Goal: Task Accomplishment & Management: Use online tool/utility

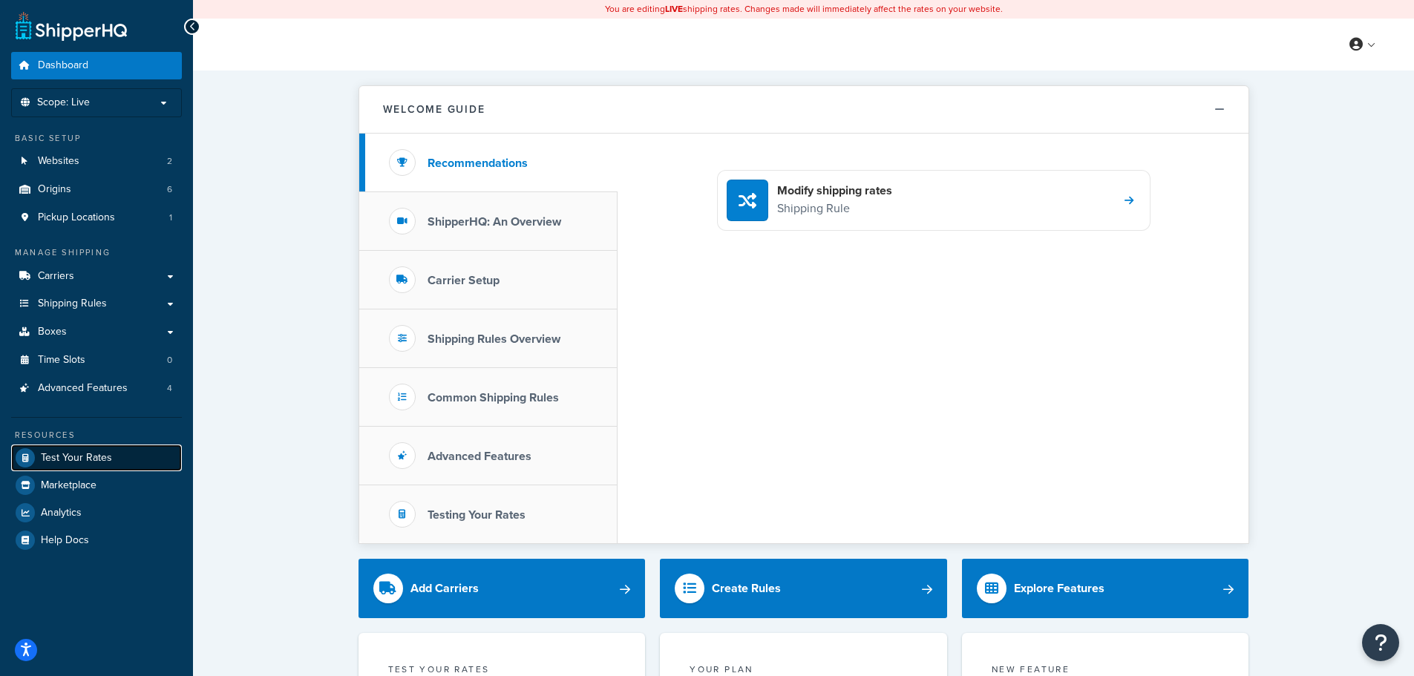
click at [80, 453] on span "Test Your Rates" at bounding box center [76, 458] width 71 height 13
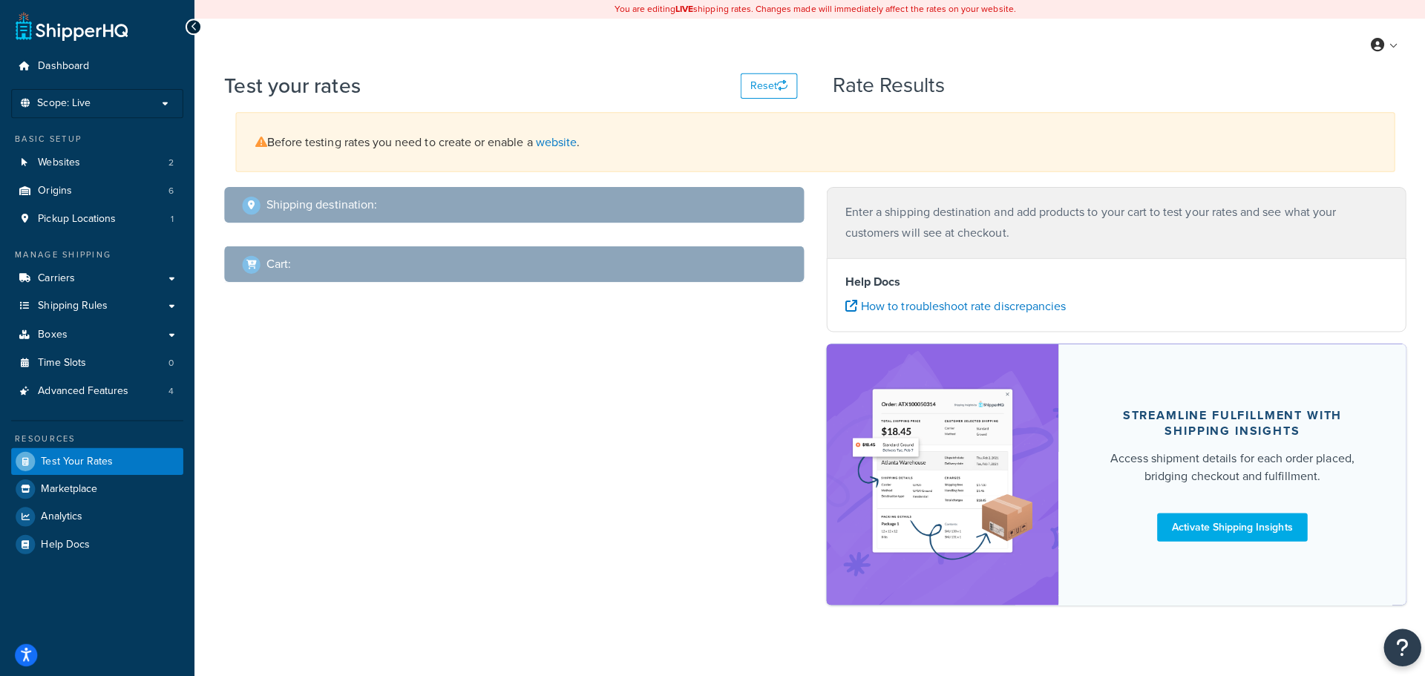
select select "[GEOGRAPHIC_DATA]"
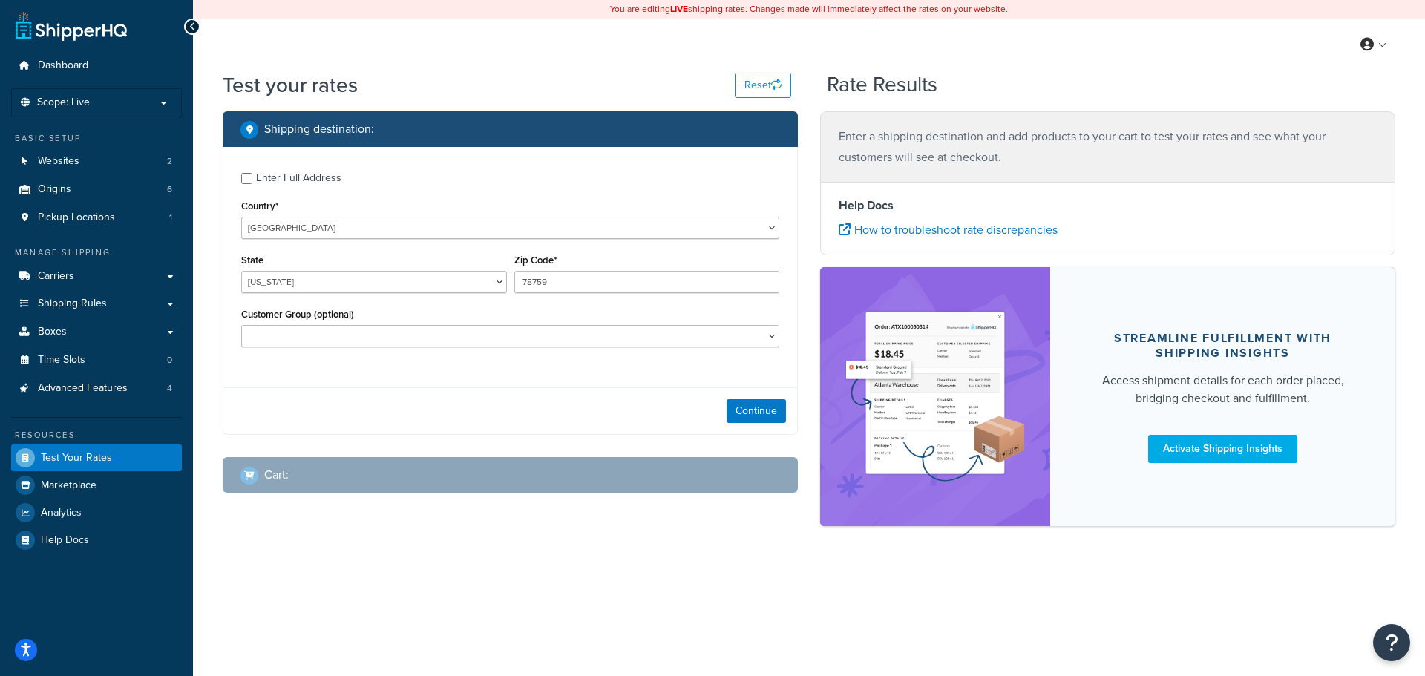
click at [261, 177] on div "Enter Full Address" at bounding box center [298, 178] width 85 height 21
click at [252, 177] on input "Enter Full Address" at bounding box center [246, 178] width 11 height 11
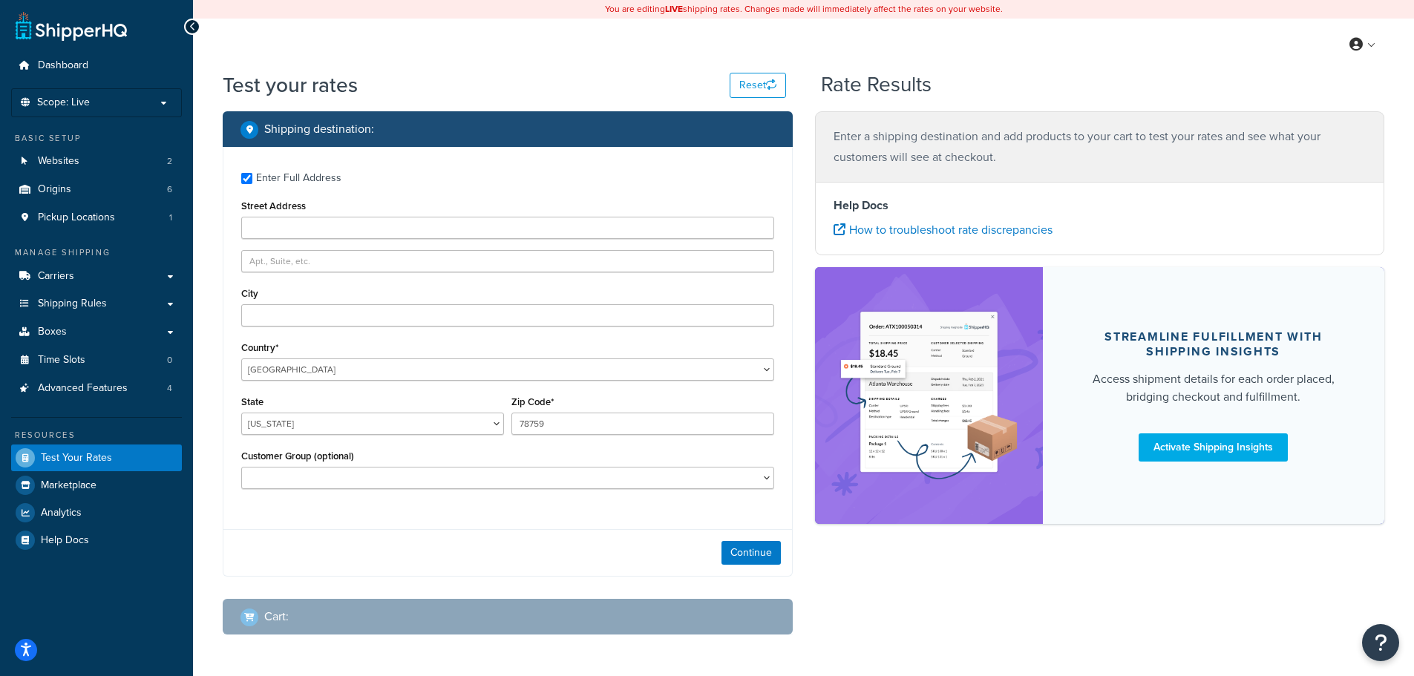
click at [297, 189] on div "Enter Full Address" at bounding box center [298, 178] width 85 height 21
click at [252, 184] on input "Enter Full Address" at bounding box center [246, 178] width 11 height 11
checkbox input "false"
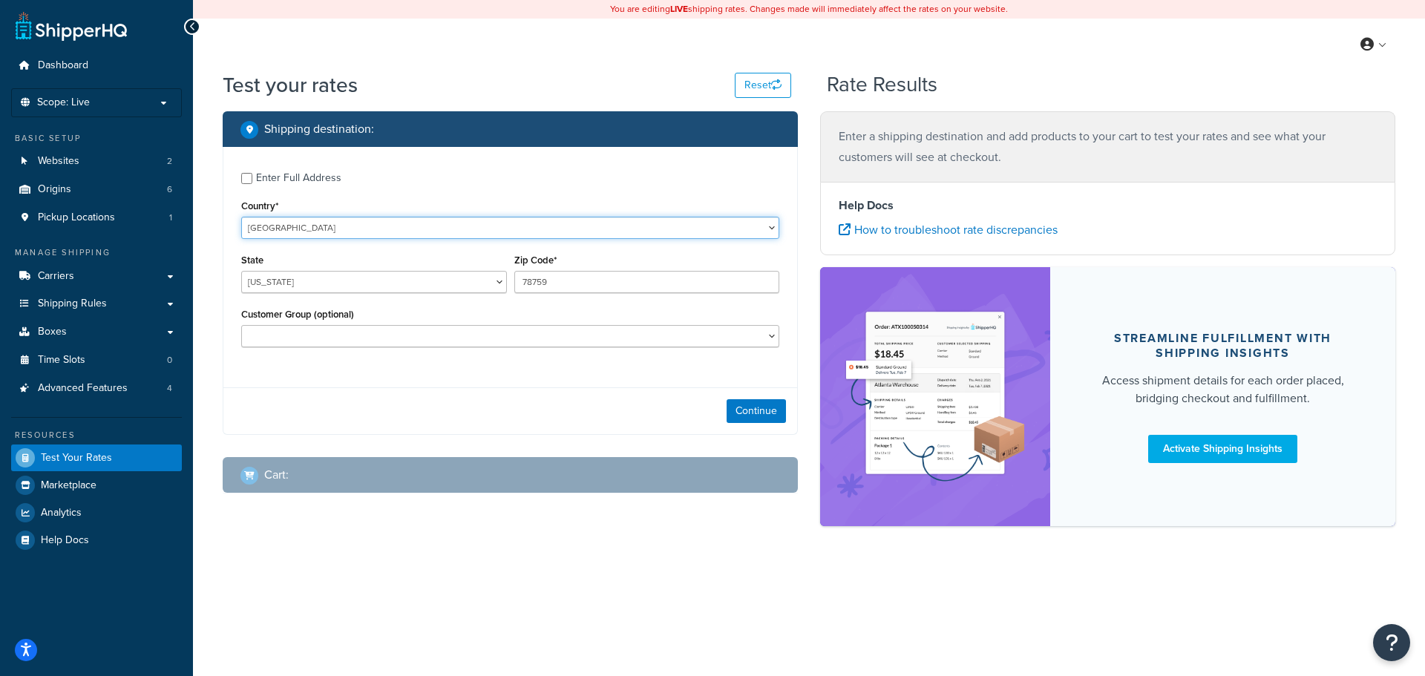
click at [482, 223] on select "[GEOGRAPHIC_DATA] [GEOGRAPHIC_DATA] [GEOGRAPHIC_DATA] [GEOGRAPHIC_DATA] [GEOGRA…" at bounding box center [510, 228] width 538 height 22
select select "GB"
click at [241, 217] on select "[GEOGRAPHIC_DATA] [GEOGRAPHIC_DATA] [GEOGRAPHIC_DATA] [GEOGRAPHIC_DATA] [GEOGRA…" at bounding box center [510, 228] width 538 height 22
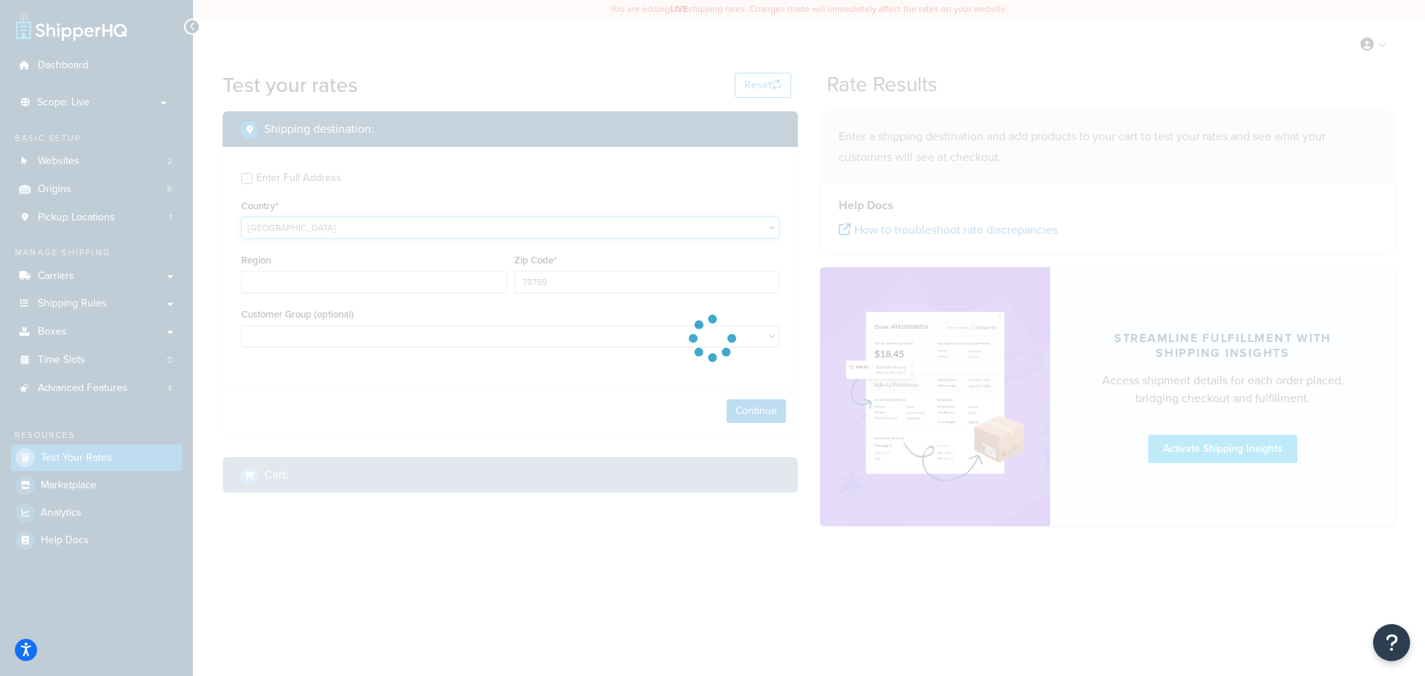
type input "[GEOGRAPHIC_DATA]"
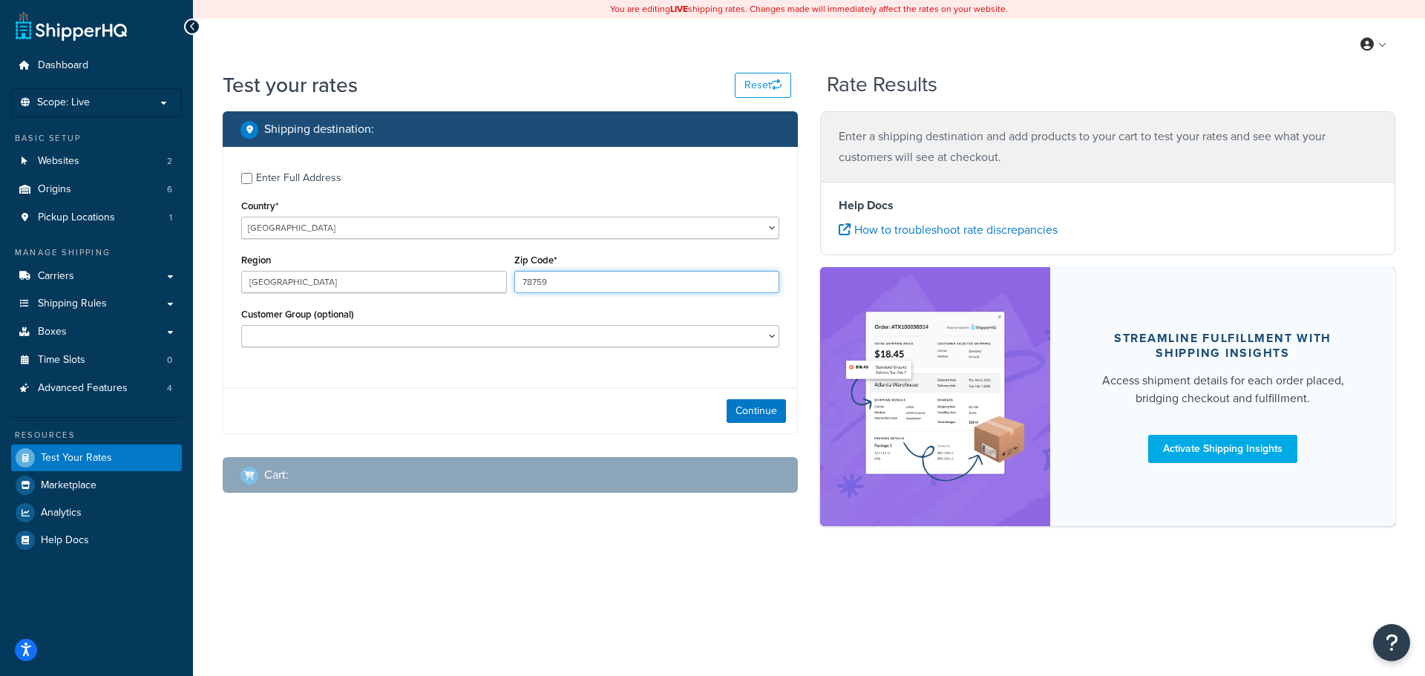
click at [548, 285] on input "78759" at bounding box center [648, 282] width 266 height 22
click at [549, 285] on input "78759" at bounding box center [648, 282] width 266 height 22
type input "EX27SA"
click at [774, 411] on button "Continue" at bounding box center [756, 411] width 59 height 24
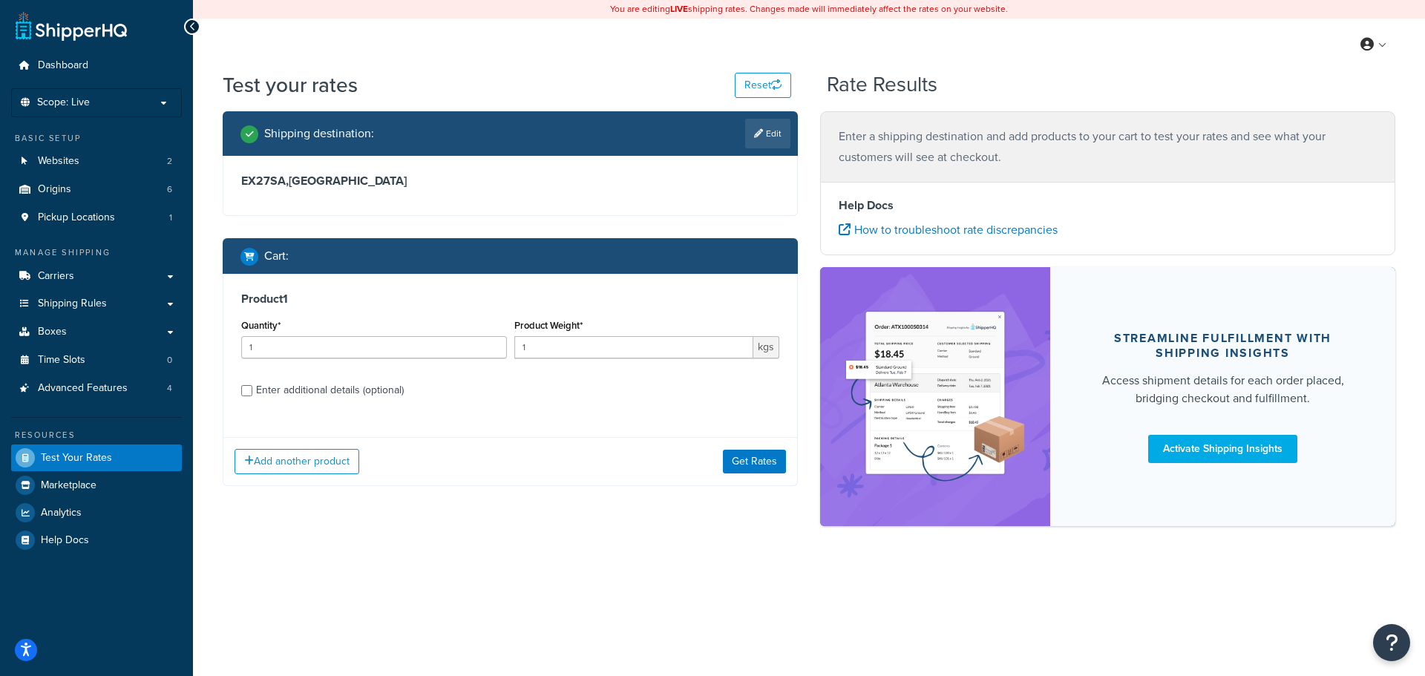
click at [349, 373] on div "Product 1 Quantity* 1 Product Weight* 1 kgs Enter additional details (optional)" at bounding box center [510, 350] width 574 height 152
click at [353, 390] on div "Enter additional details (optional)" at bounding box center [330, 390] width 148 height 21
click at [252, 390] on input "Enter additional details (optional)" at bounding box center [246, 390] width 11 height 11
checkbox input "true"
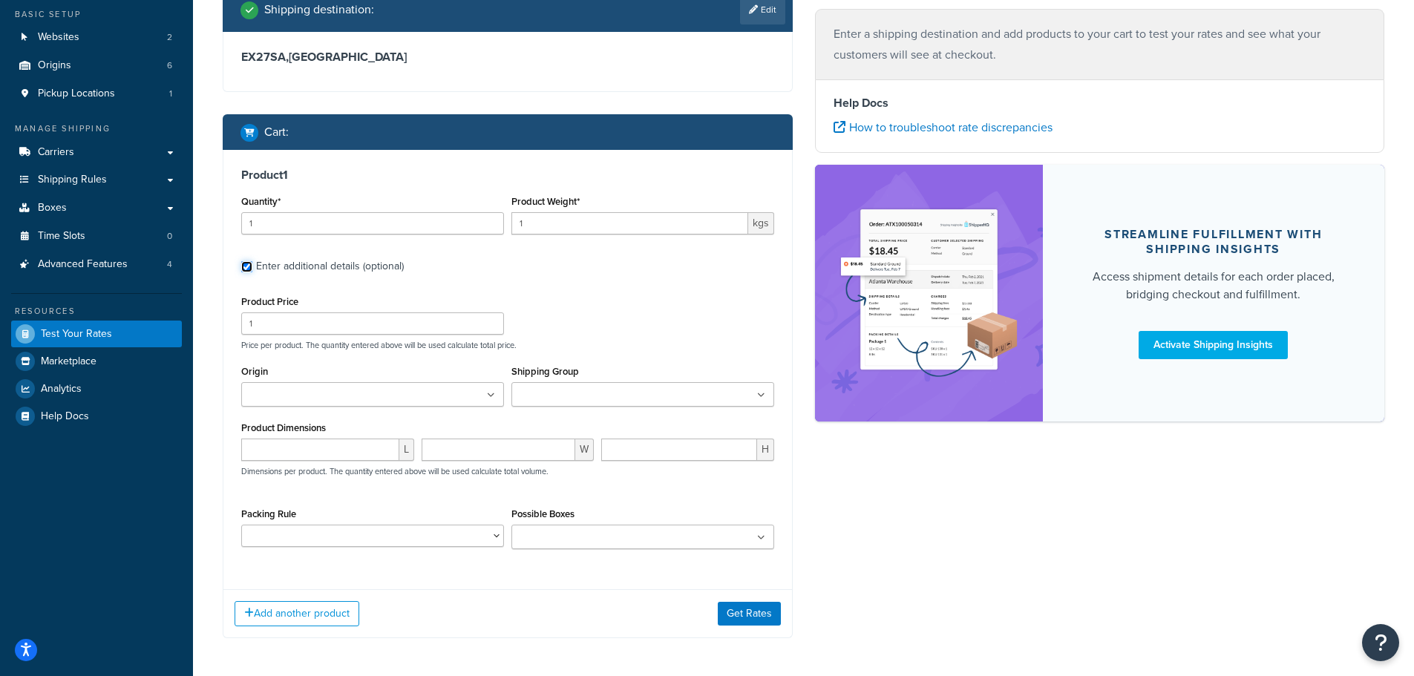
scroll to position [148, 0]
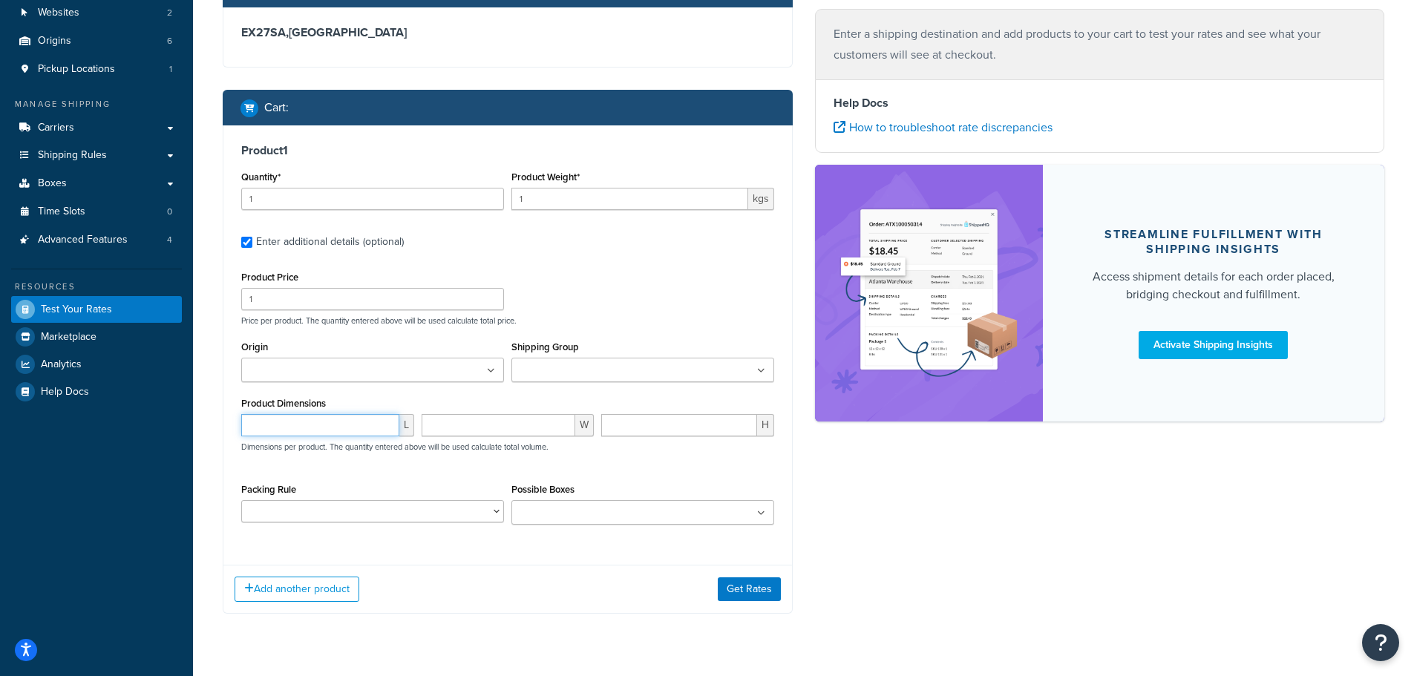
click at [292, 429] on input "number" at bounding box center [320, 425] width 158 height 22
type input "300"
type input "200"
type input "190"
click at [758, 594] on button "Get Rates" at bounding box center [749, 590] width 63 height 24
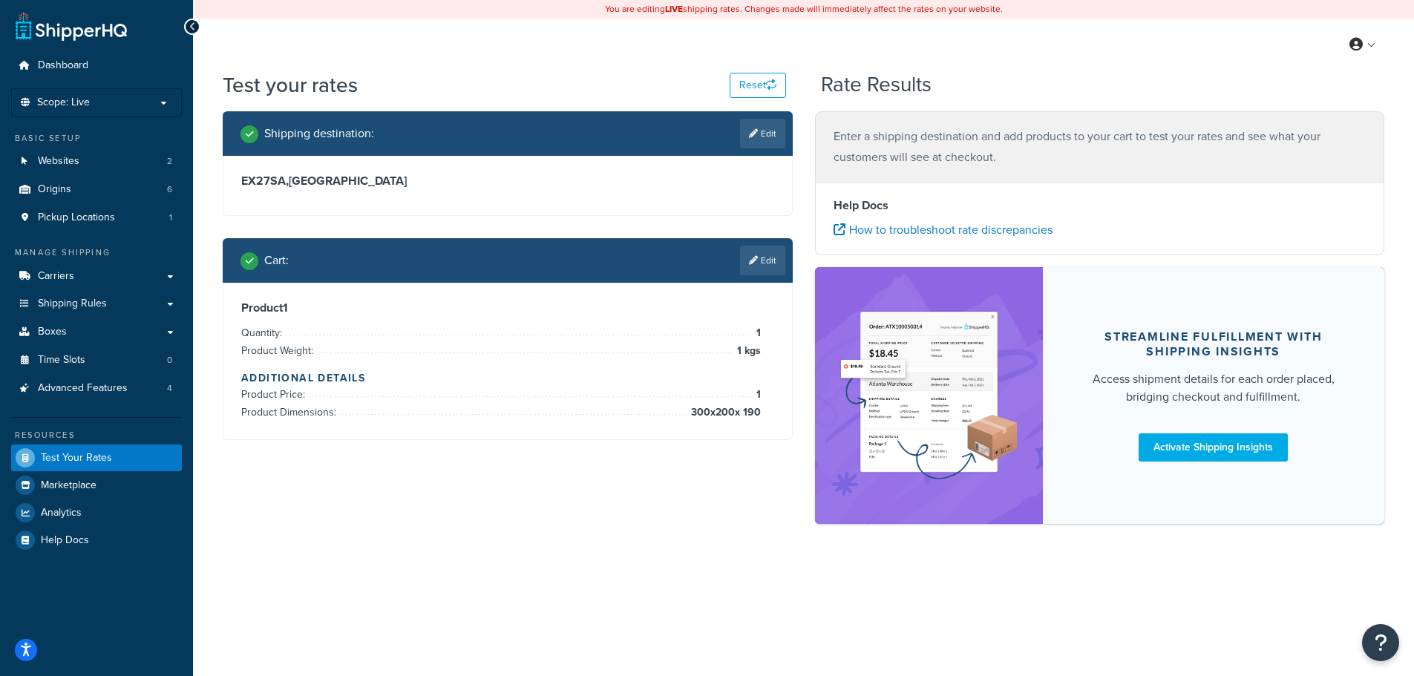
scroll to position [0, 0]
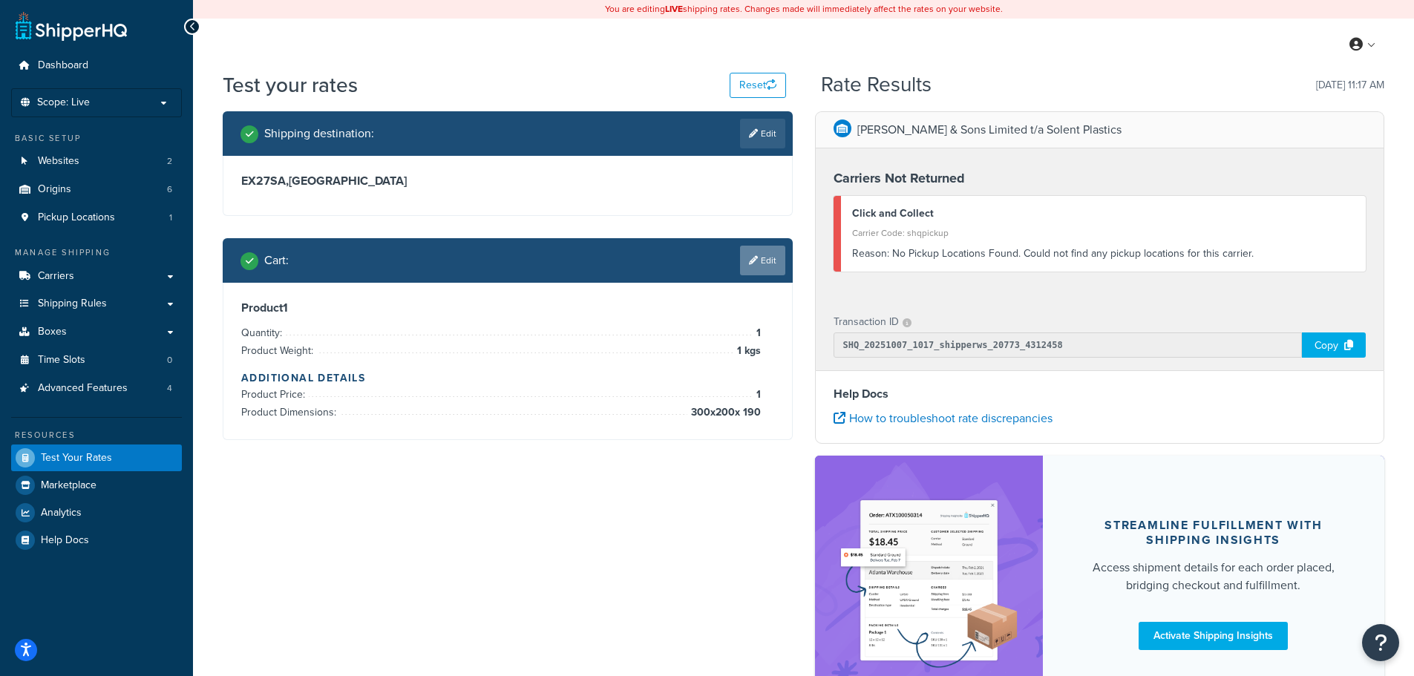
click at [762, 264] on link "Edit" at bounding box center [762, 261] width 45 height 30
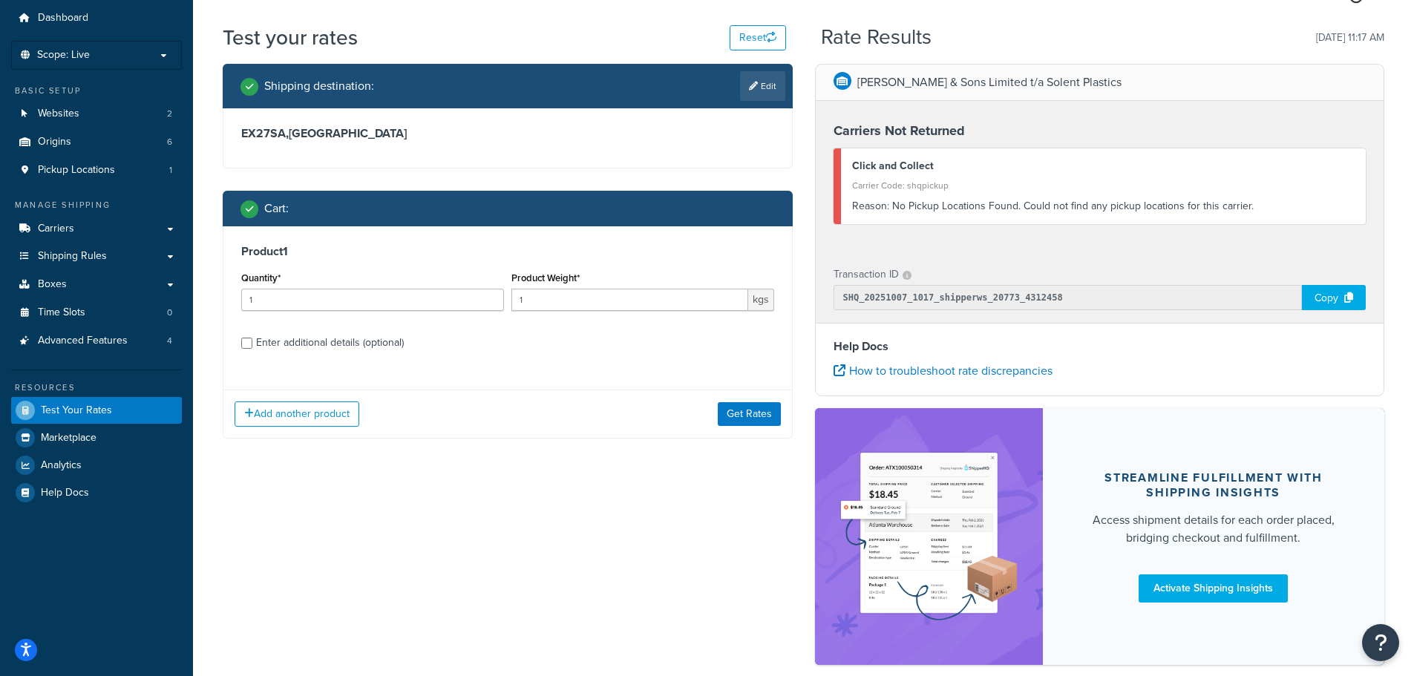
scroll to position [74, 0]
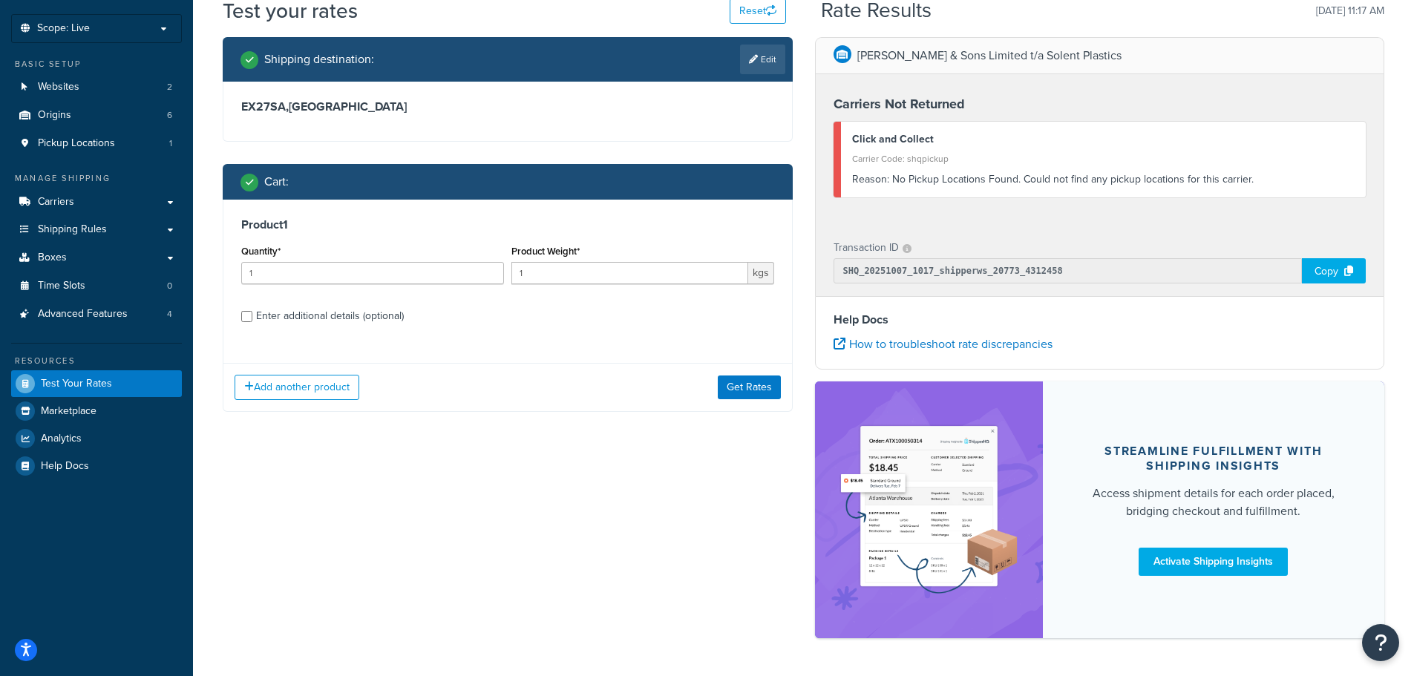
click at [356, 321] on div "Enter additional details (optional)" at bounding box center [330, 316] width 148 height 21
click at [252, 321] on input "Enter additional details (optional)" at bounding box center [246, 316] width 11 height 11
checkbox input "true"
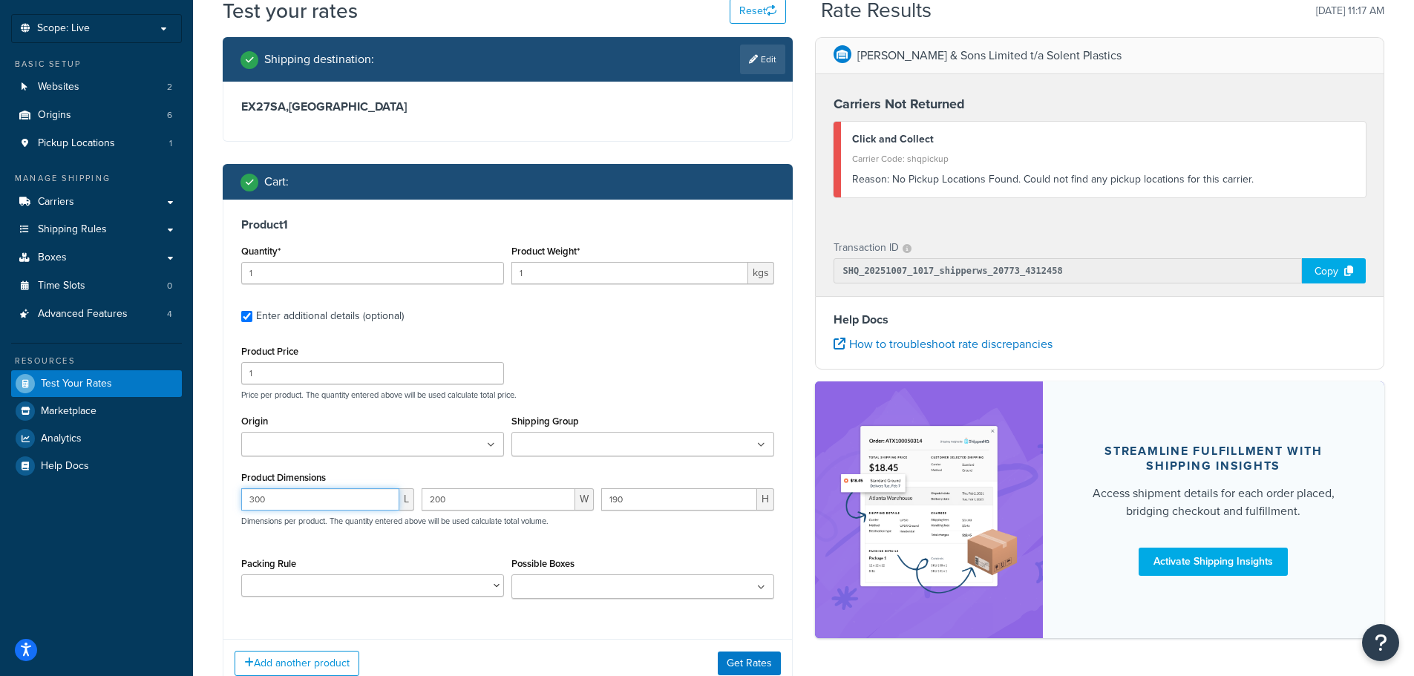
click at [320, 504] on input "300" at bounding box center [320, 500] width 158 height 22
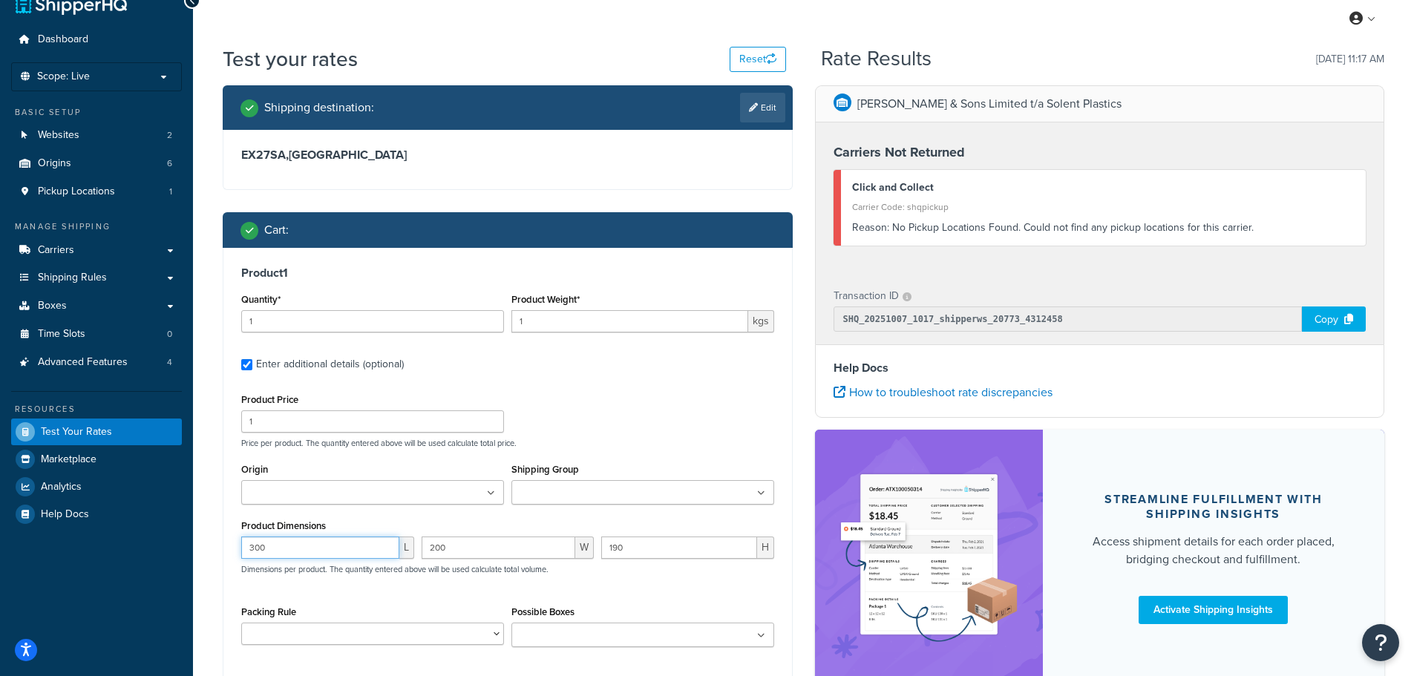
scroll to position [0, 0]
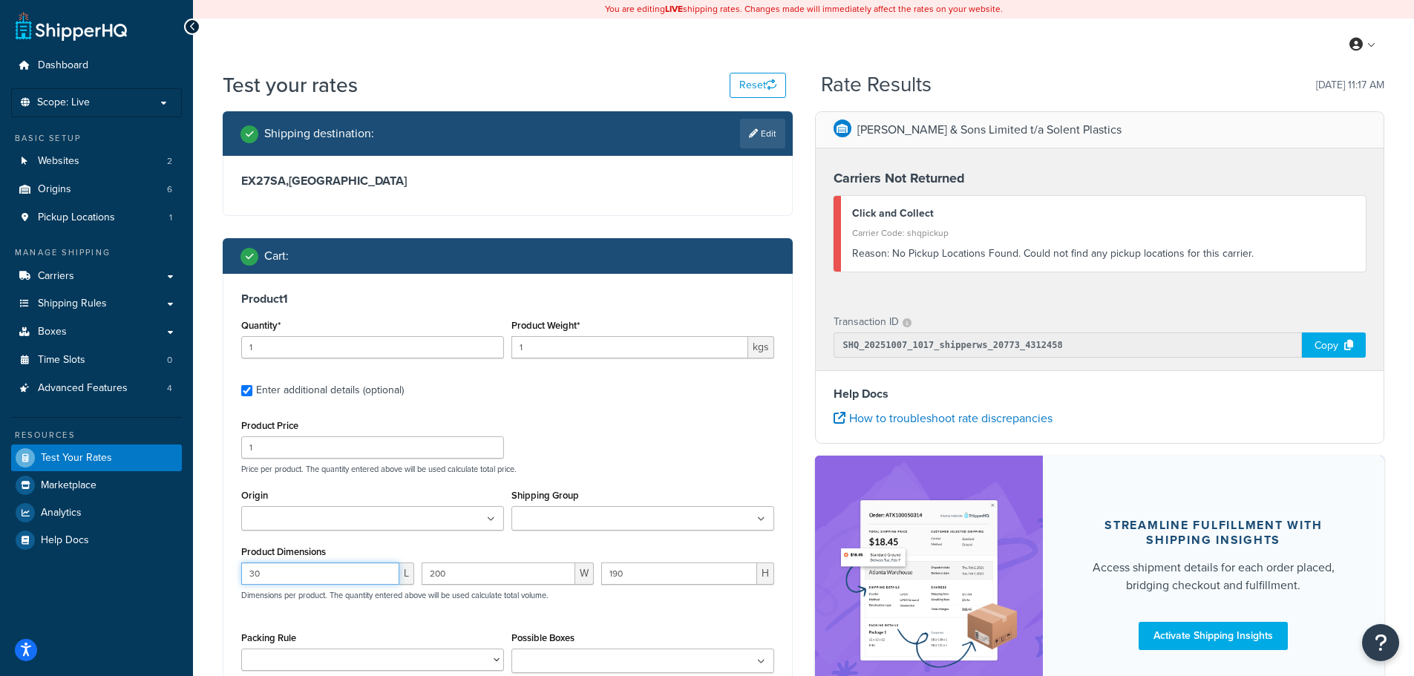
type input "30"
type input "20"
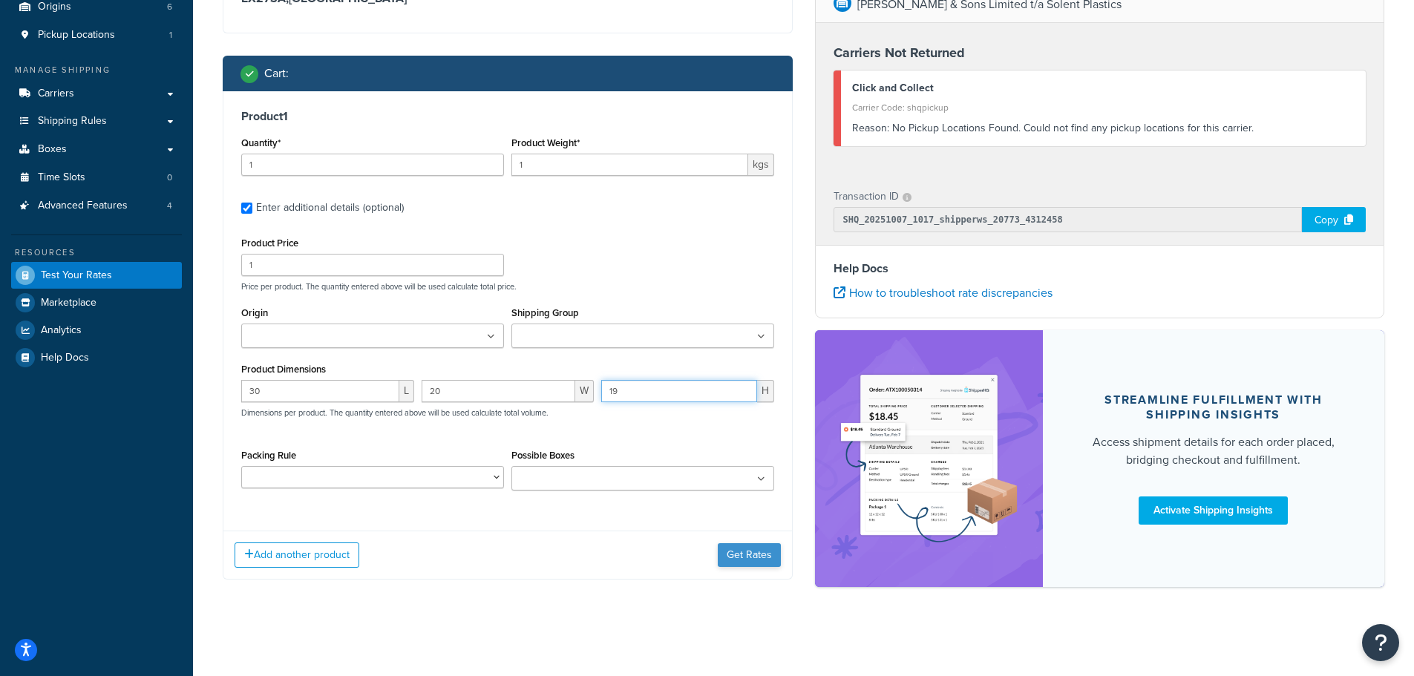
type input "19"
click at [746, 548] on button "Get Rates" at bounding box center [749, 555] width 63 height 24
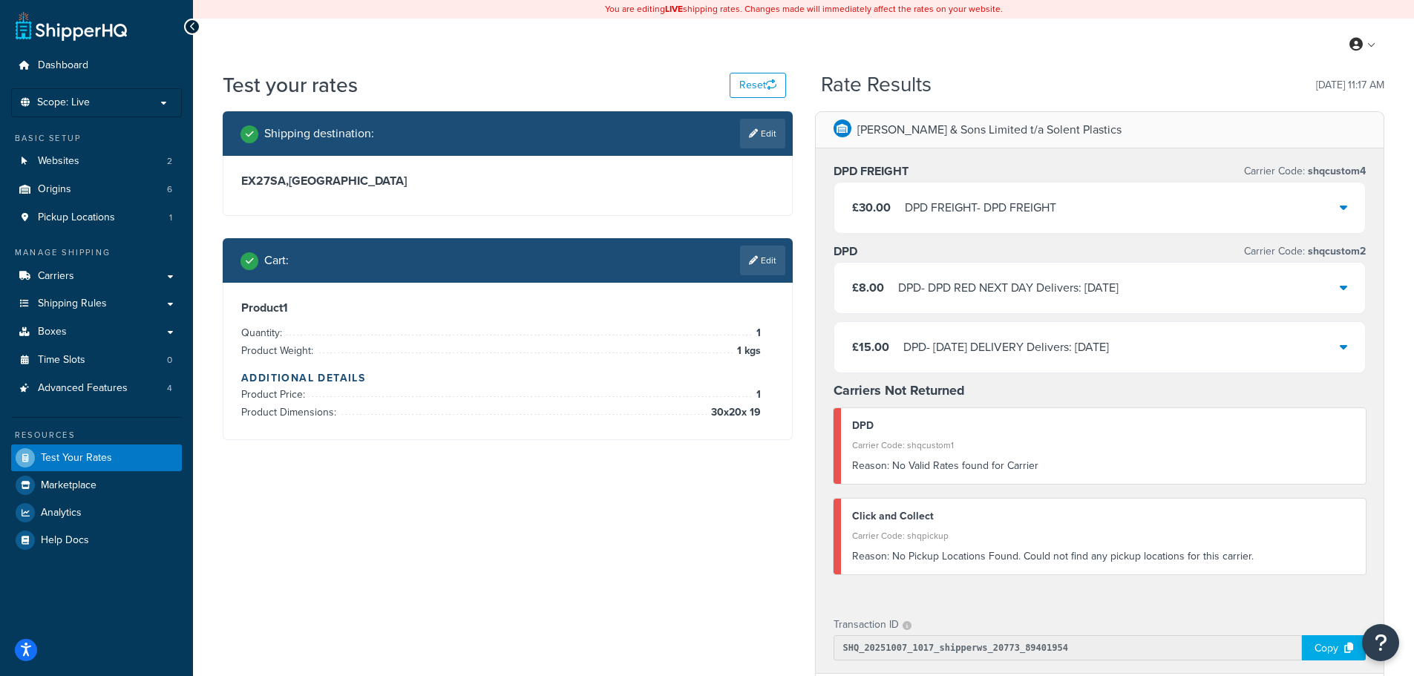
click at [1009, 291] on div "DPD - DPD RED NEXT DAY Delivers: [DATE]" at bounding box center [1008, 288] width 221 height 21
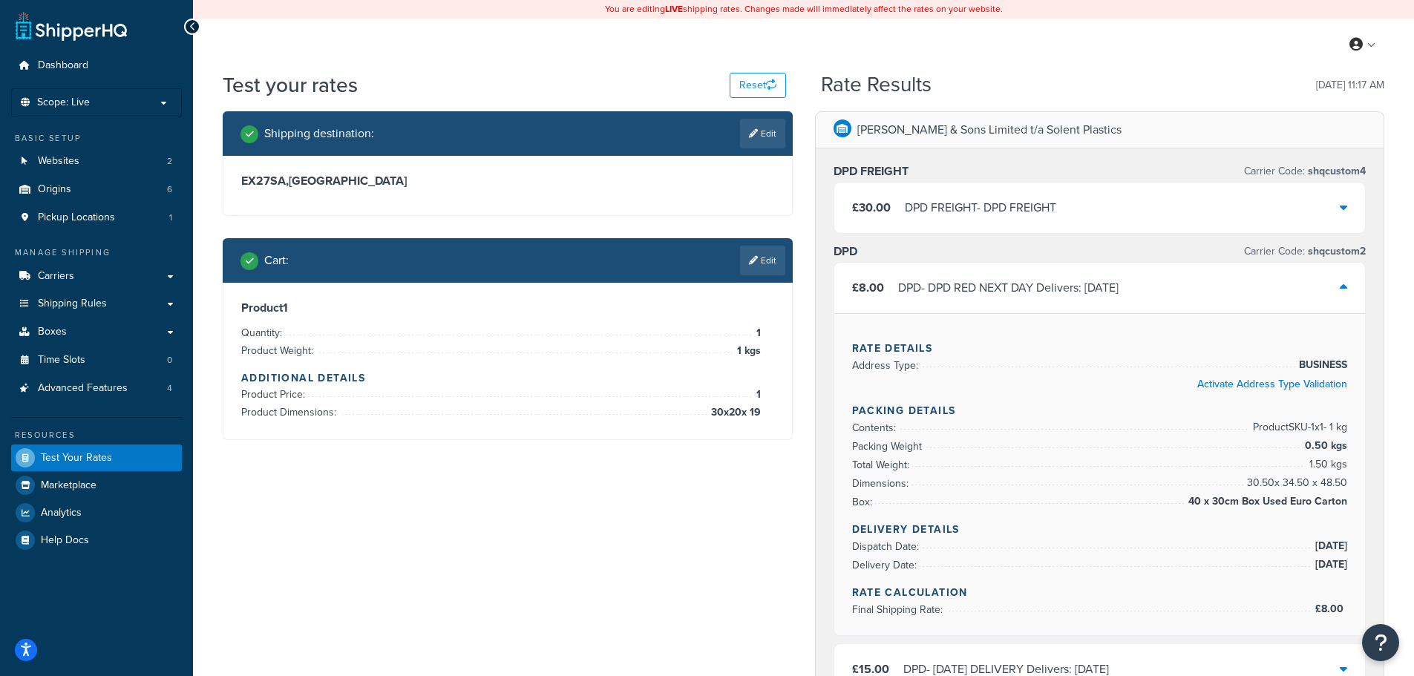
click at [1015, 288] on div "DPD - DPD RED NEXT DAY Delivers: [DATE]" at bounding box center [1008, 288] width 221 height 21
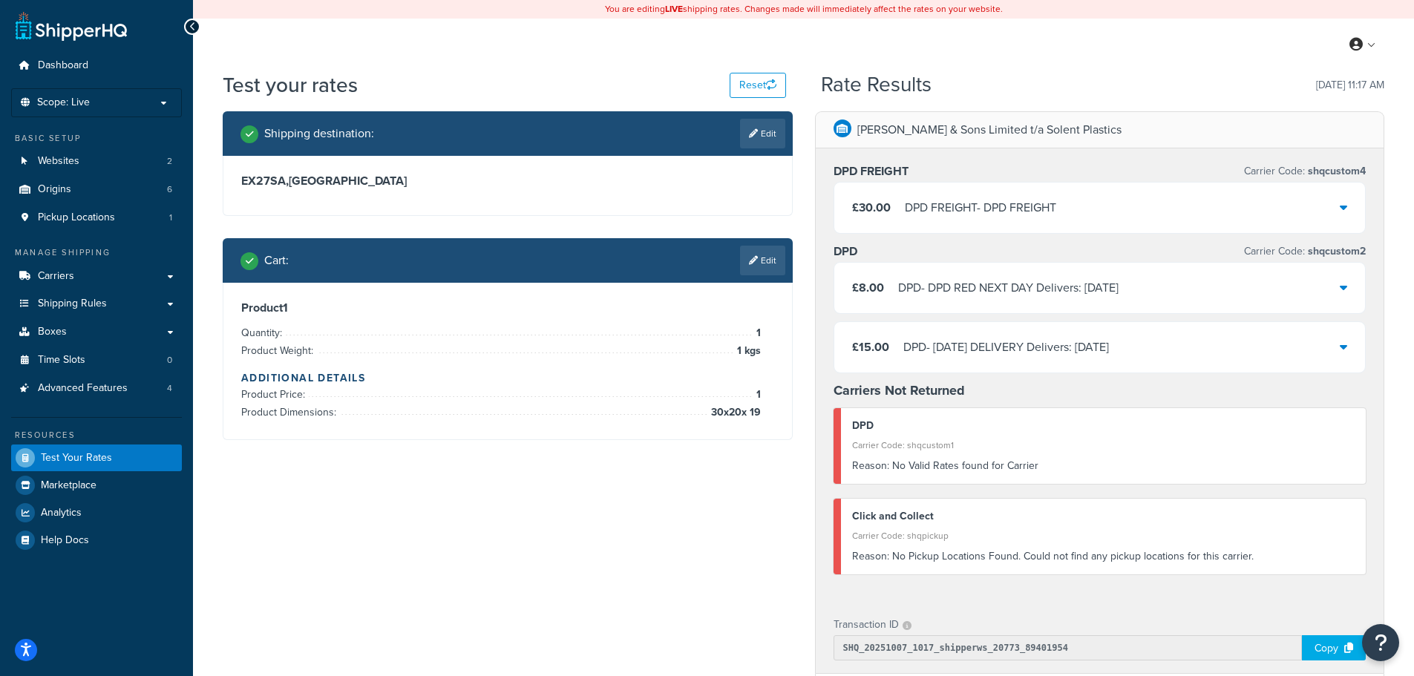
click at [545, 550] on div "Shipping destination : Edit EX27SA , [GEOGRAPHIC_DATA] Cart : Edit Product 1 Qu…" at bounding box center [804, 570] width 1184 height 919
click at [1016, 199] on div "DPD FREIGHT - DPD FREIGHT" at bounding box center [980, 207] width 151 height 21
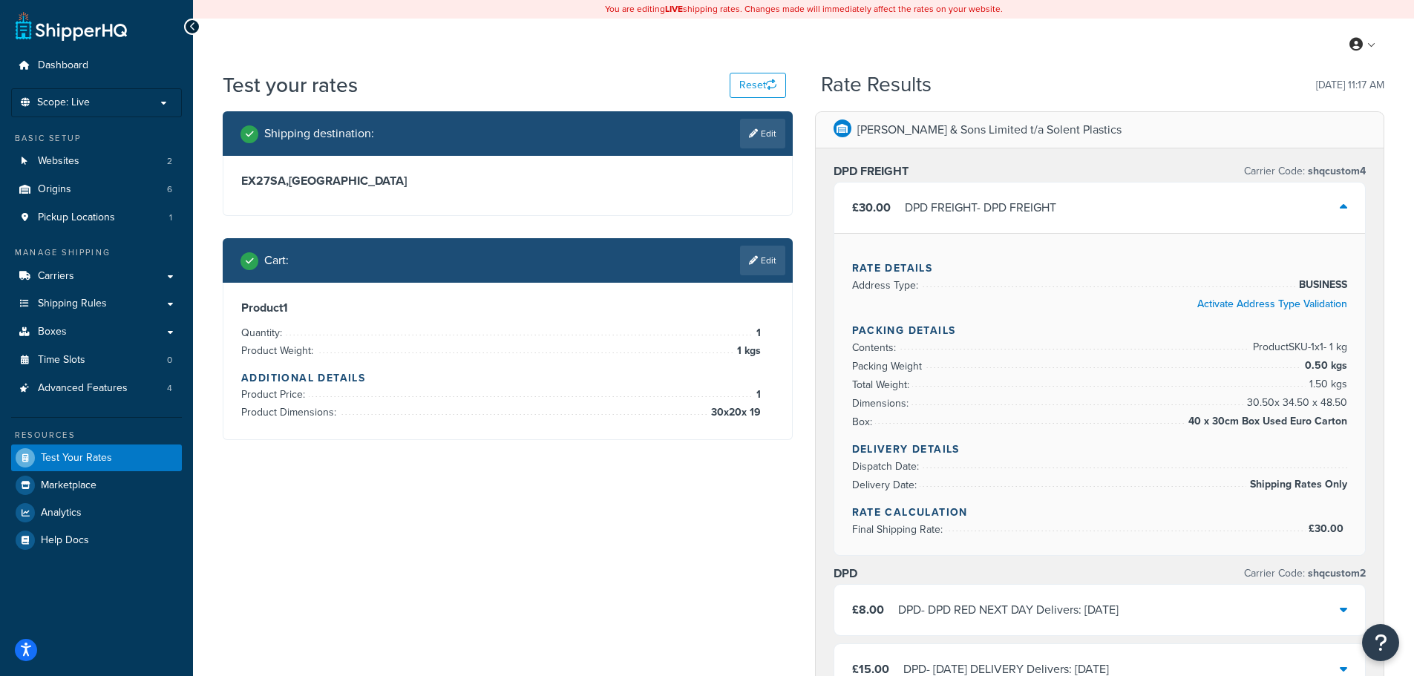
click at [1013, 211] on div "DPD FREIGHT - DPD FREIGHT" at bounding box center [980, 207] width 151 height 21
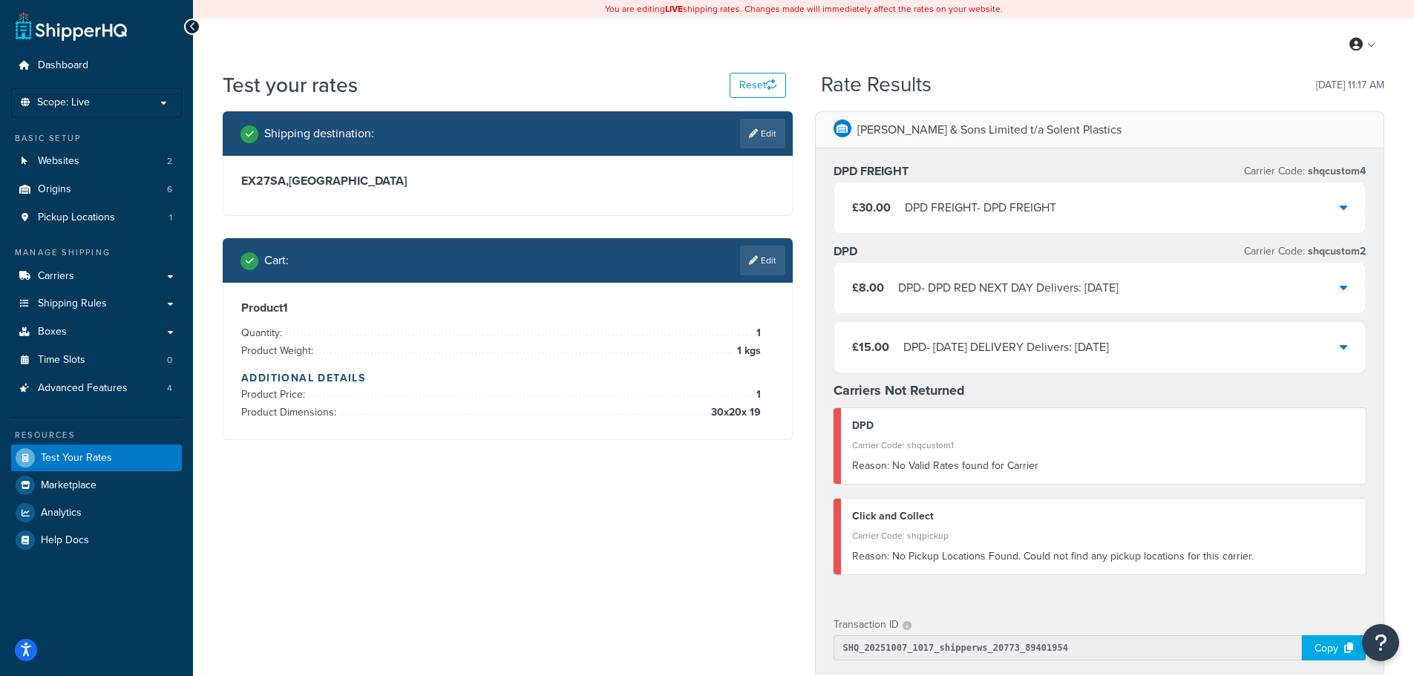
click at [563, 561] on div "Shipping destination : Edit EX27SA , [GEOGRAPHIC_DATA] Cart : Edit Product 1 Qu…" at bounding box center [804, 570] width 1184 height 919
